Goal: Task Accomplishment & Management: Use online tool/utility

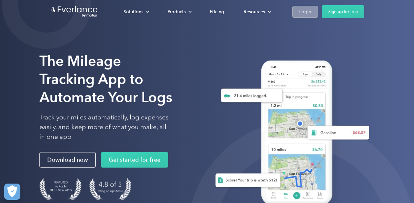
click at [306, 12] on div "Login" at bounding box center [306, 12] width 12 height 8
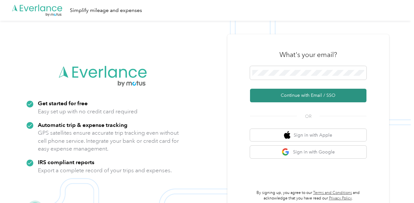
click at [306, 94] on button "Continue with Email / SSO" at bounding box center [308, 96] width 117 height 14
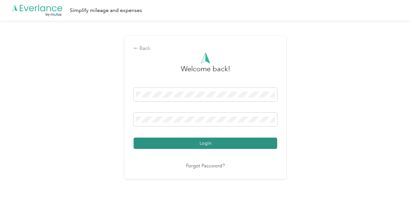
click at [198, 144] on button "Login" at bounding box center [206, 143] width 144 height 11
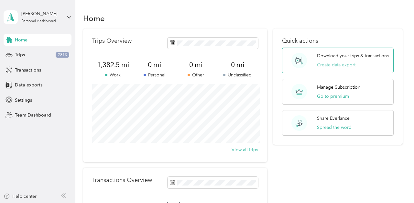
click at [329, 66] on button "Create data export" at bounding box center [336, 65] width 39 height 7
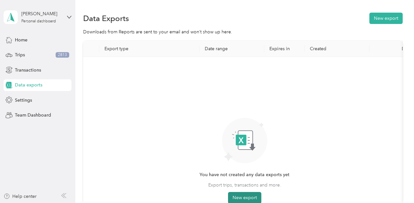
click at [241, 196] on button "New export" at bounding box center [244, 198] width 33 height 12
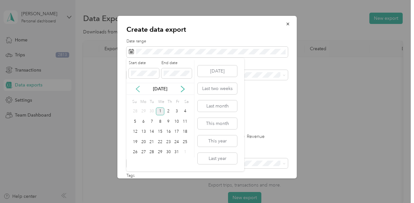
click at [139, 89] on icon at bounding box center [138, 89] width 6 height 6
click at [142, 109] on div "1" at bounding box center [144, 112] width 8 height 8
click at [152, 152] on div "30" at bounding box center [152, 152] width 8 height 8
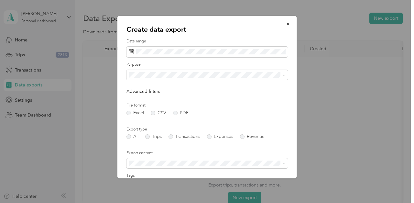
click at [144, 120] on span "Assistant" at bounding box center [139, 121] width 17 height 6
click at [175, 112] on label "PDF" at bounding box center [181, 113] width 16 height 5
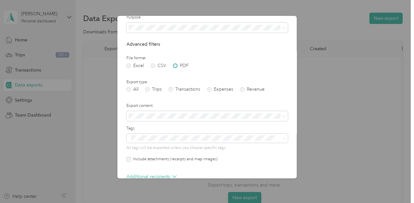
scroll to position [59, 0]
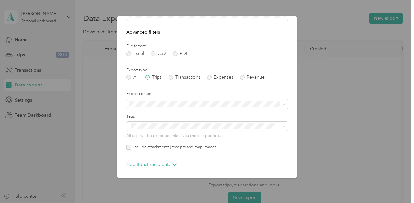
click at [149, 79] on label "Trips" at bounding box center [153, 77] width 17 height 5
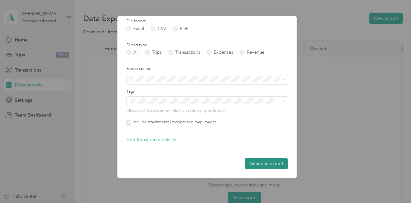
click at [274, 163] on button "Generate export" at bounding box center [266, 163] width 43 height 11
